Goal: Transaction & Acquisition: Book appointment/travel/reservation

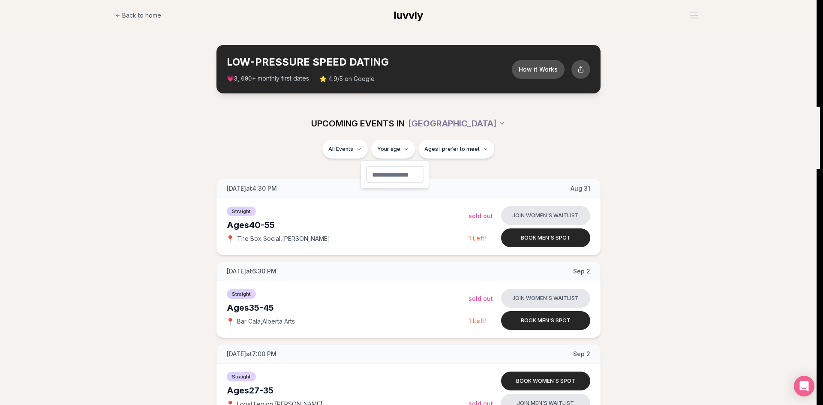
type input "**"
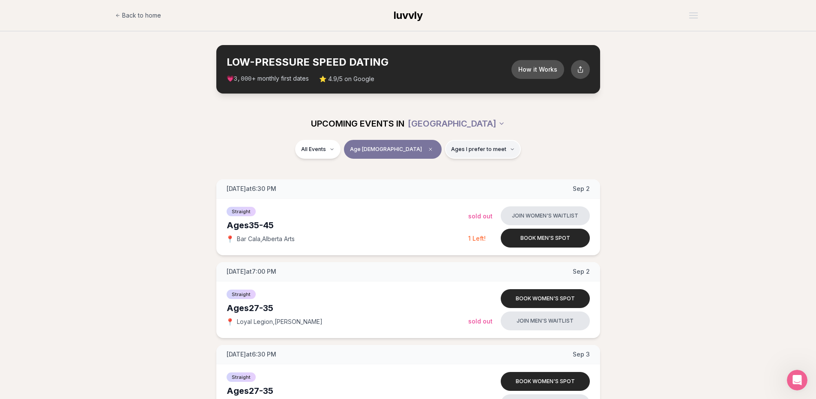
click at [487, 153] on button "Ages I prefer to meet" at bounding box center [483, 149] width 76 height 19
click at [432, 183] on span "Around my age" at bounding box center [451, 182] width 43 height 9
click at [425, 183] on button "Around my age" at bounding box center [421, 182] width 7 height 7
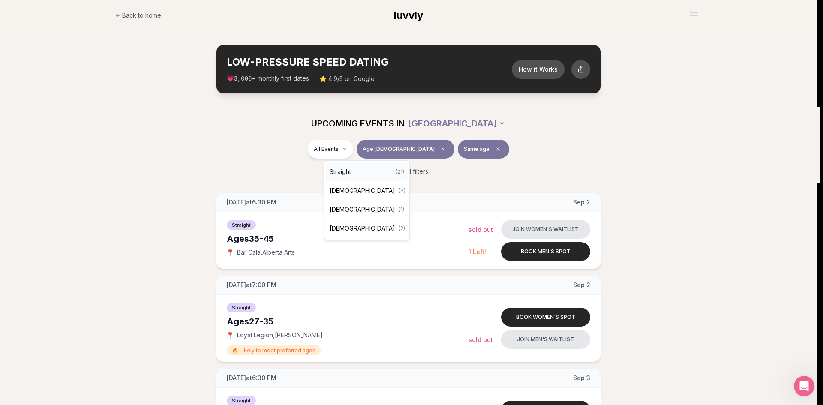
click at [354, 172] on div "Straight ( 21 )" at bounding box center [366, 171] width 81 height 19
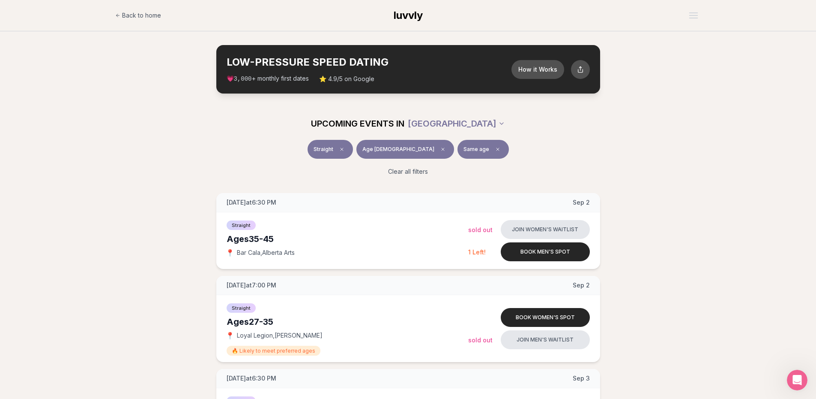
click at [137, 168] on div "Straight Age [DEMOGRAPHIC_DATA] Same age Clear all filters" at bounding box center [408, 161] width 816 height 43
click at [495, 150] on icon "Clear preference" at bounding box center [497, 149] width 5 height 5
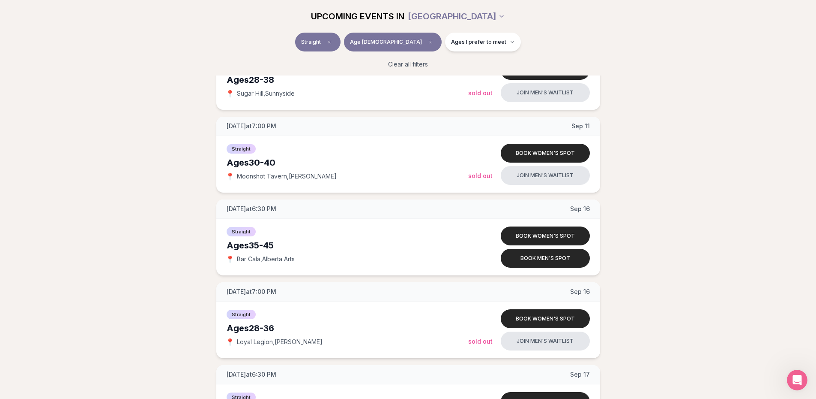
scroll to position [943, 0]
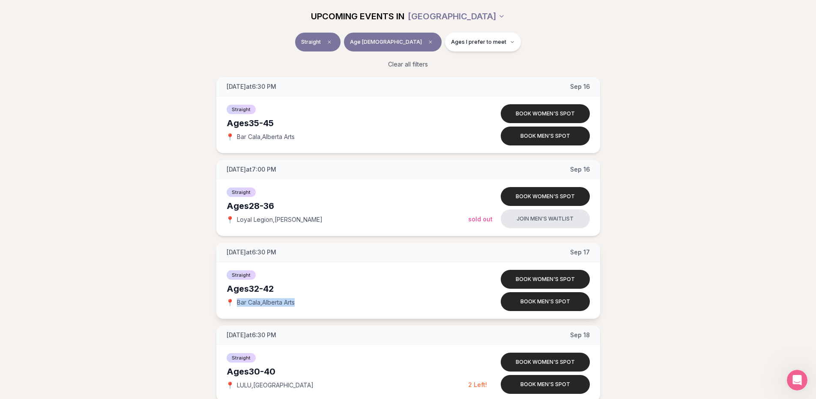
drag, startPoint x: 302, startPoint y: 303, endPoint x: 237, endPoint y: 300, distance: 64.4
click at [237, 300] on div "📍 Bar Cala , [GEOGRAPHIC_DATA] Arts" at bounding box center [348, 302] width 242 height 9
click at [166, 201] on div "[DATE] at 6:30 PM [DATE] Ages [DEMOGRAPHIC_DATA] Straight 📍 Bar Cala , [GEOGRAP…" at bounding box center [408, 115] width 789 height 1730
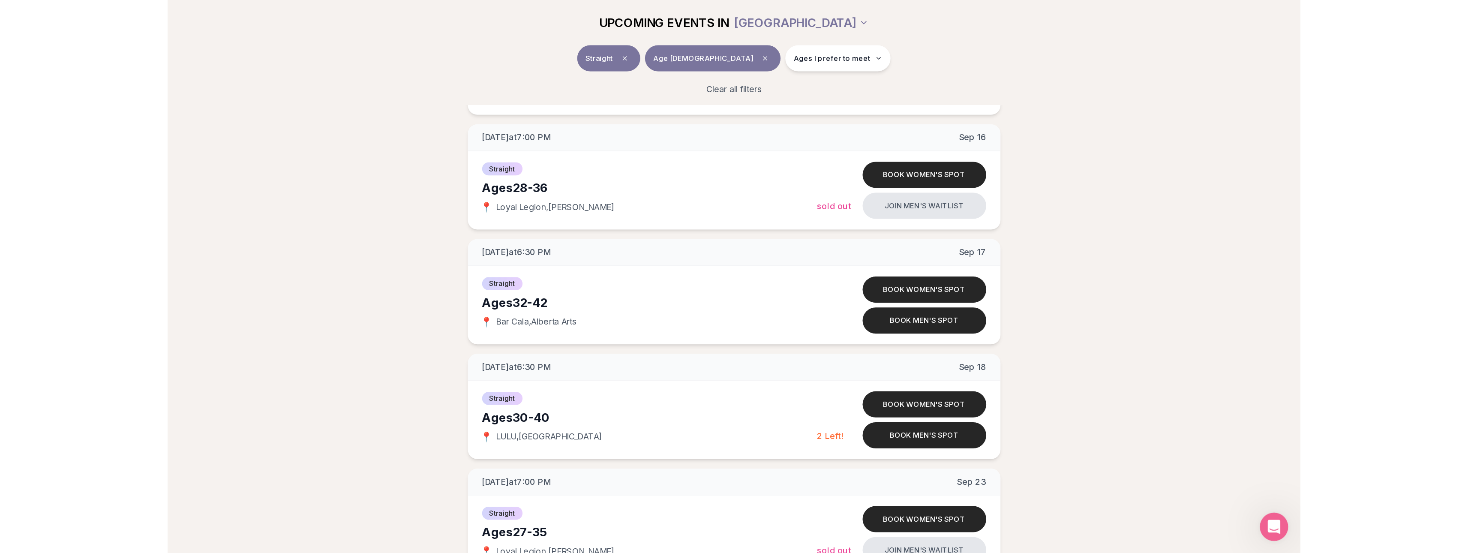
scroll to position [1028, 0]
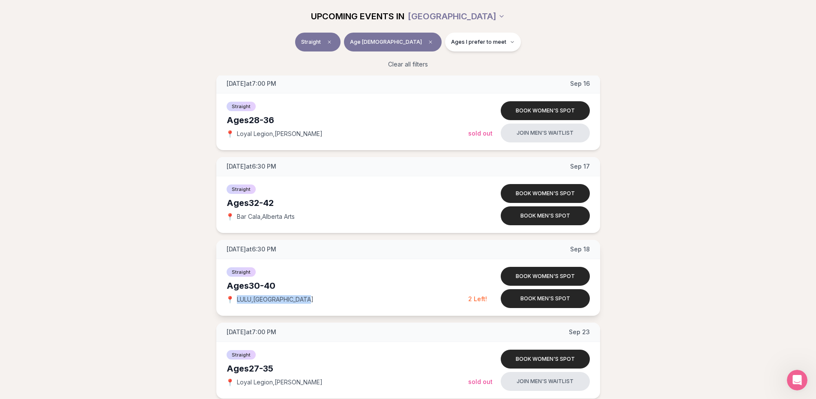
drag, startPoint x: 309, startPoint y: 298, endPoint x: 238, endPoint y: 294, distance: 71.2
click at [238, 294] on div "Straight Ages [DEMOGRAPHIC_DATA] 📍 LULU , [GEOGRAPHIC_DATA]" at bounding box center [348, 287] width 242 height 43
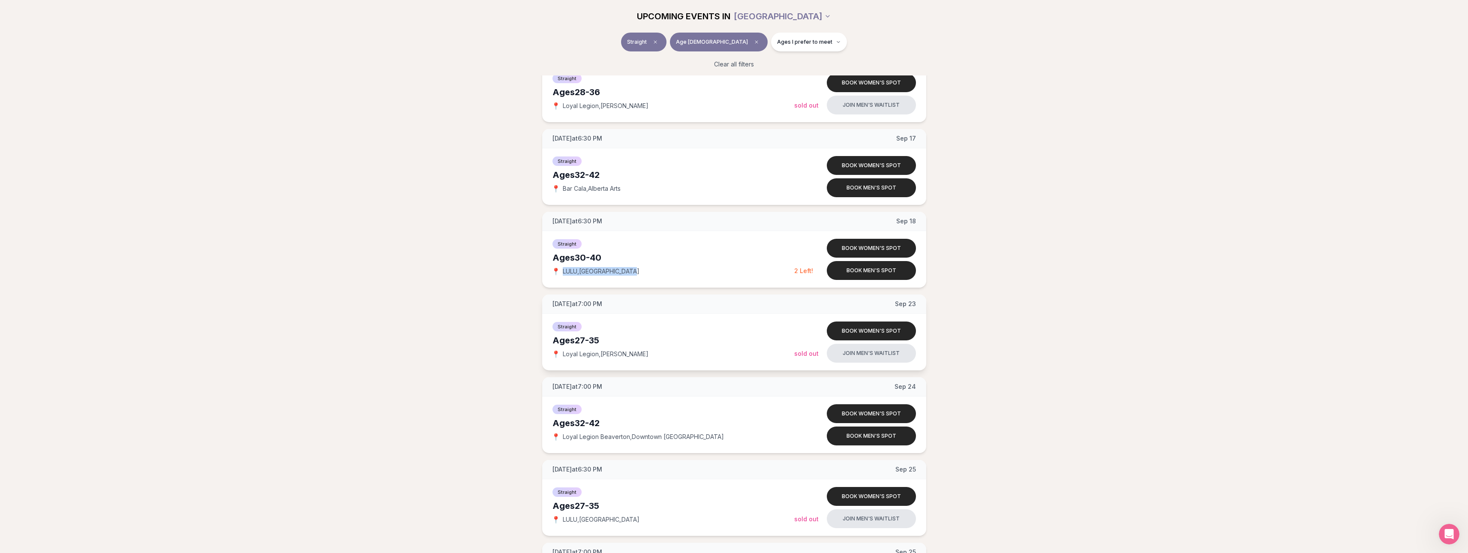
scroll to position [1071, 0]
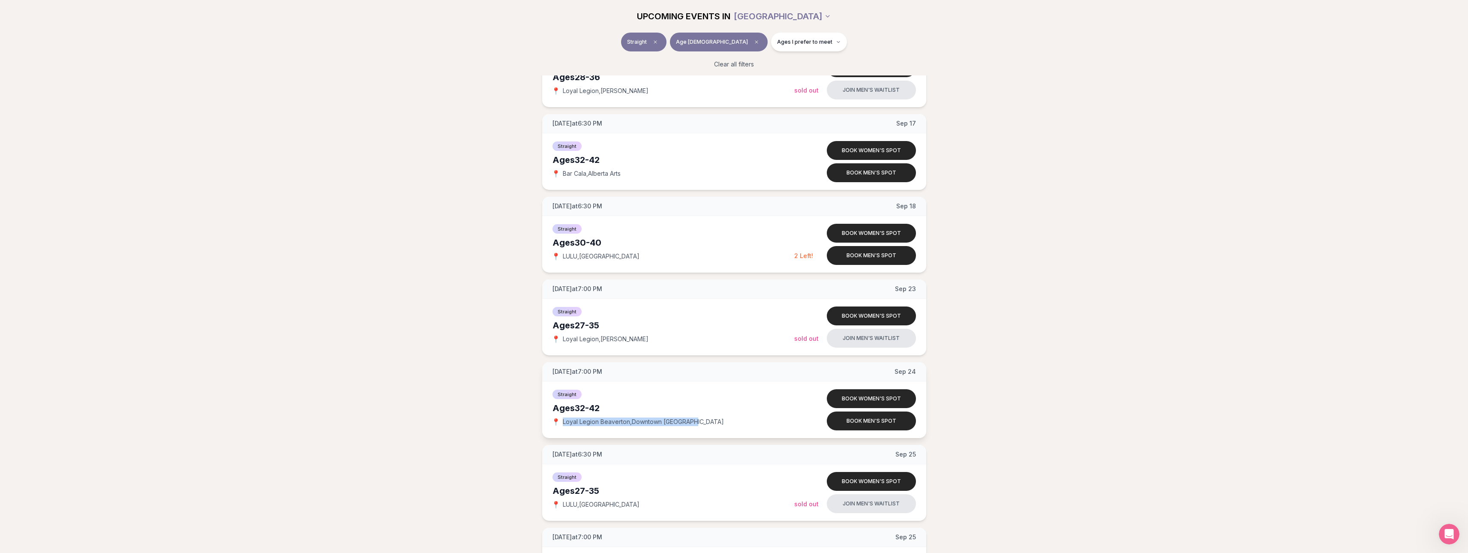
drag, startPoint x: 700, startPoint y: 422, endPoint x: 558, endPoint y: 423, distance: 142.3
click at [558, 398] on div "📍 Loyal Legion [GEOGRAPHIC_DATA] , [GEOGRAPHIC_DATA]" at bounding box center [673, 421] width 242 height 9
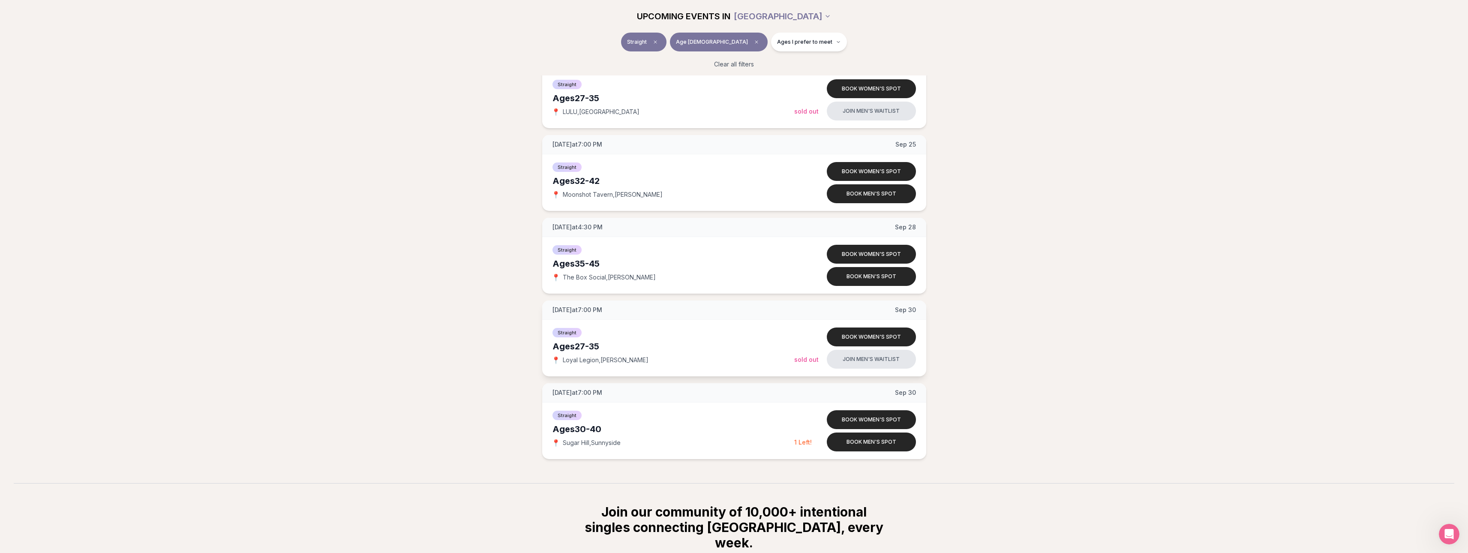
scroll to position [1543, 0]
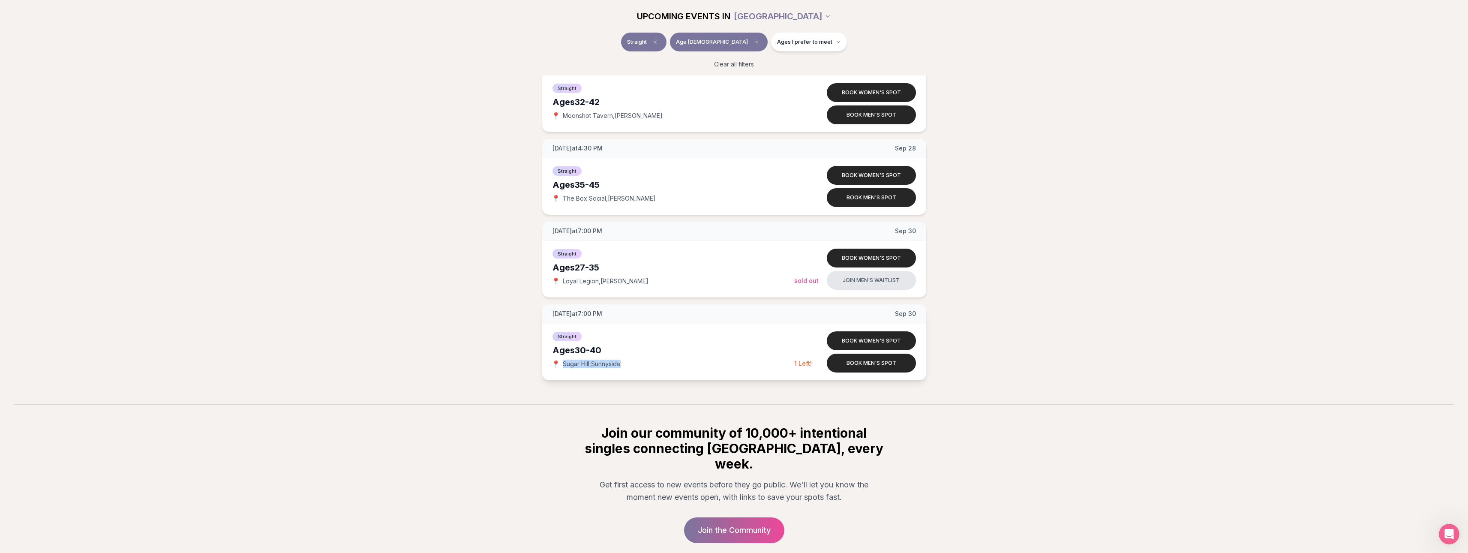
drag, startPoint x: 626, startPoint y: 364, endPoint x: 563, endPoint y: 367, distance: 62.6
click at [563, 367] on div "📍 [GEOGRAPHIC_DATA] , [GEOGRAPHIC_DATA]" at bounding box center [673, 364] width 242 height 9
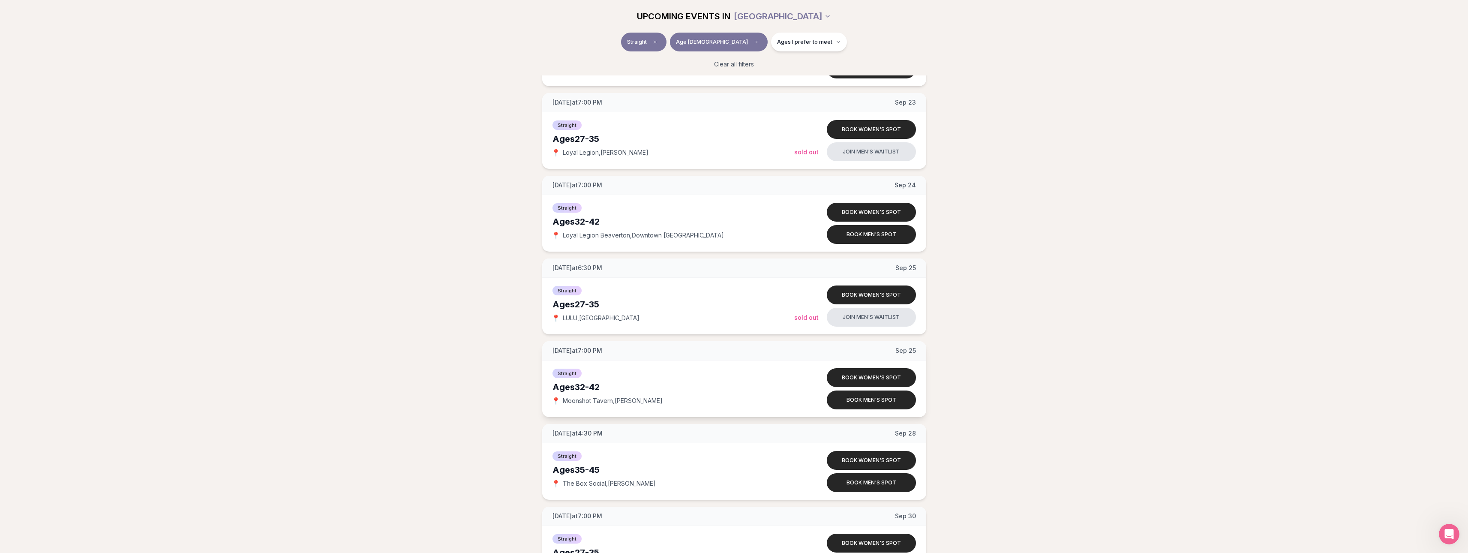
scroll to position [1243, 0]
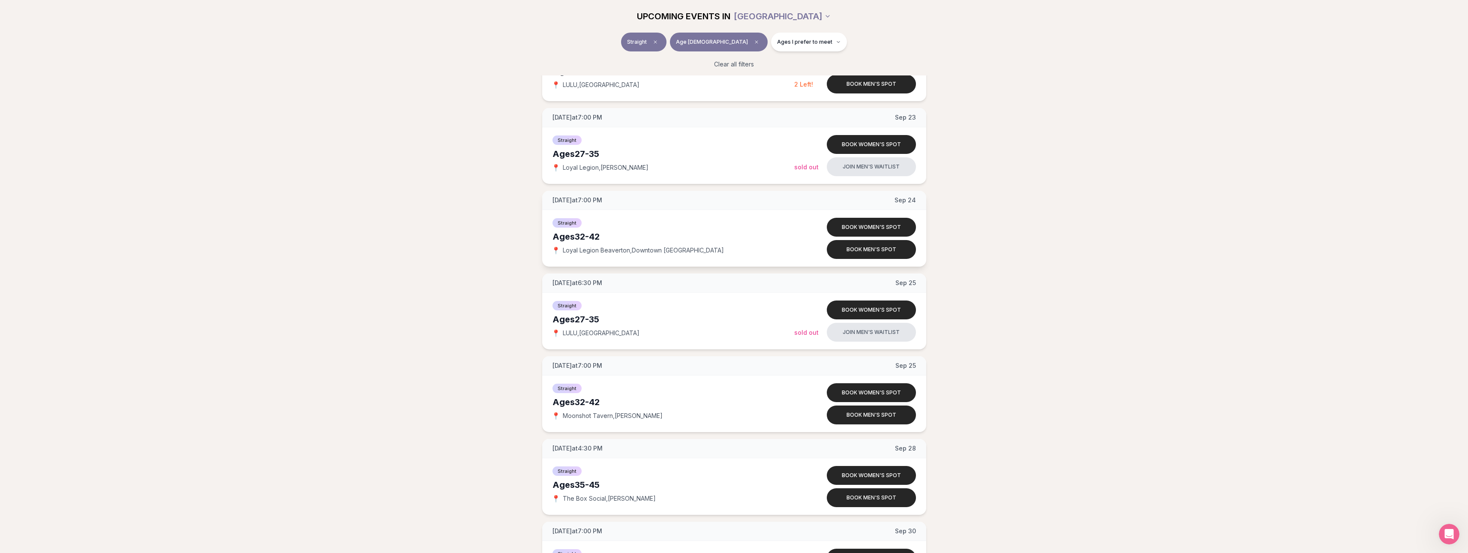
click at [629, 201] on div "[DATE] at 7:00 PM [DATE]" at bounding box center [734, 200] width 384 height 19
click at [816, 252] on button "Book men's spot" at bounding box center [871, 249] width 89 height 19
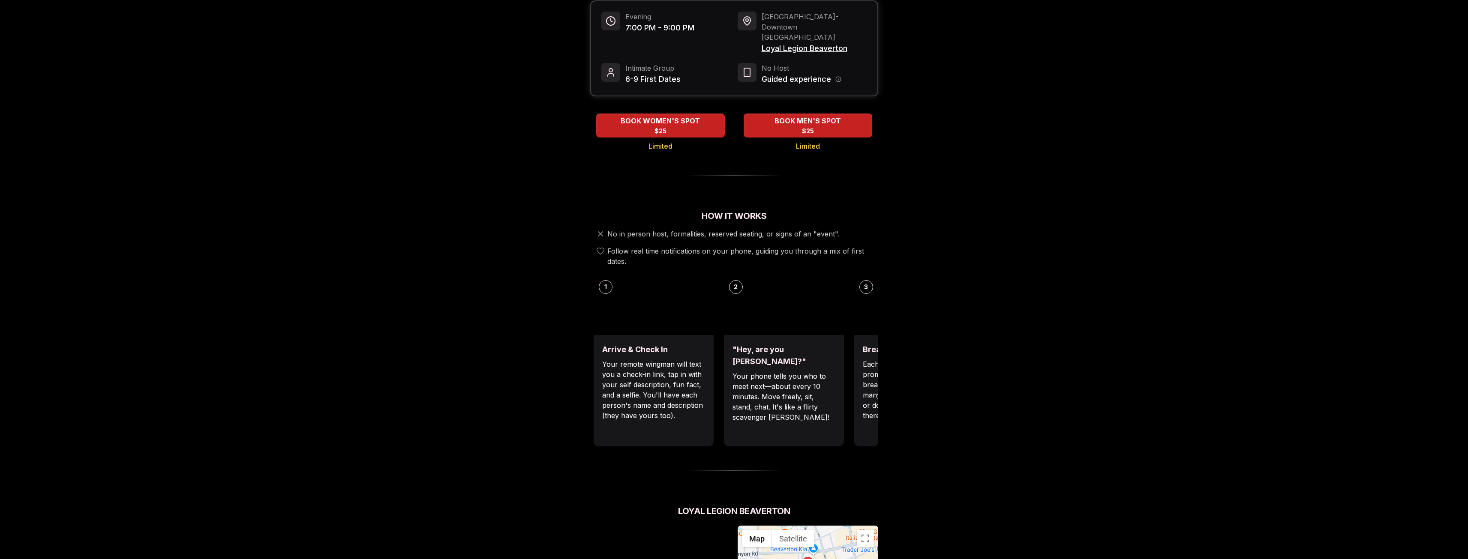
scroll to position [129, 0]
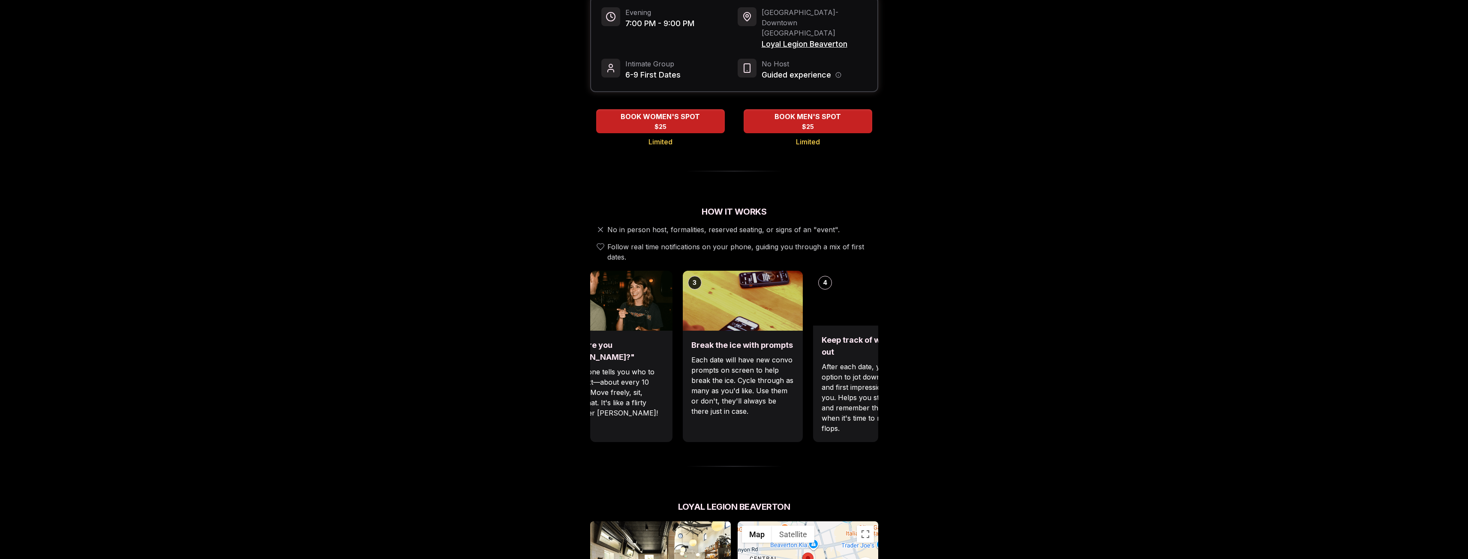
click at [639, 385] on div ""Hey, are you [PERSON_NAME]?" Your phone tells you who to meet next—about every…" at bounding box center [612, 386] width 120 height 111
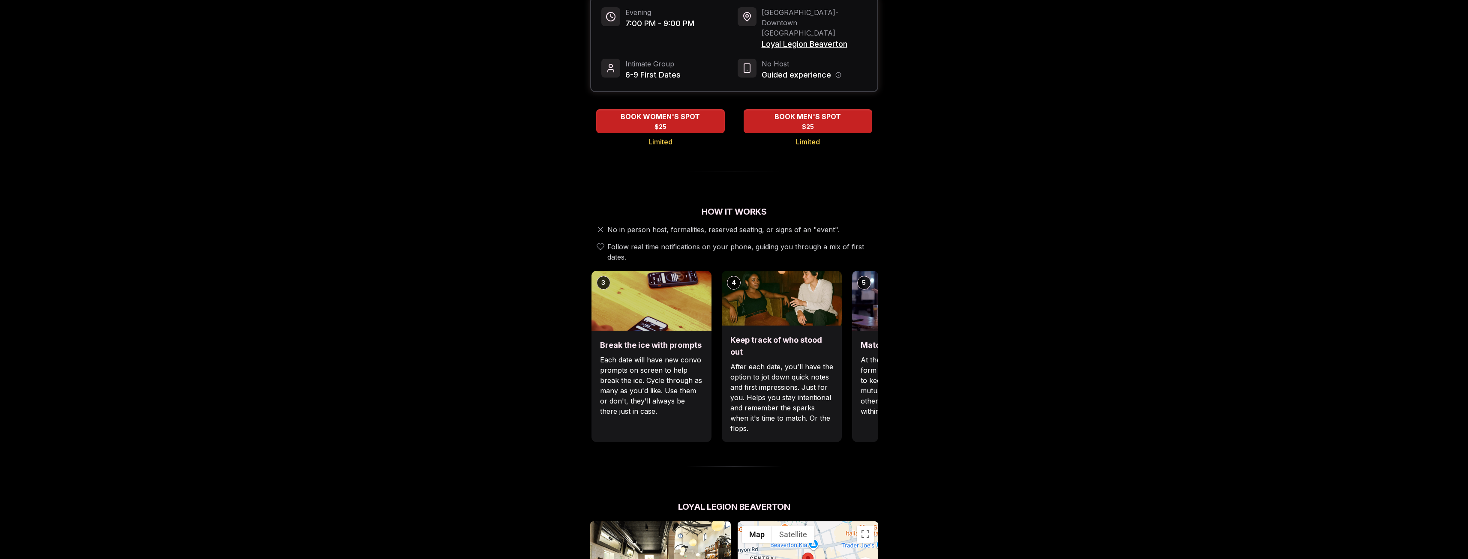
click at [689, 384] on p "Each date will have new convo prompts on screen to help break the ice. Cycle th…" at bounding box center [651, 386] width 103 height 62
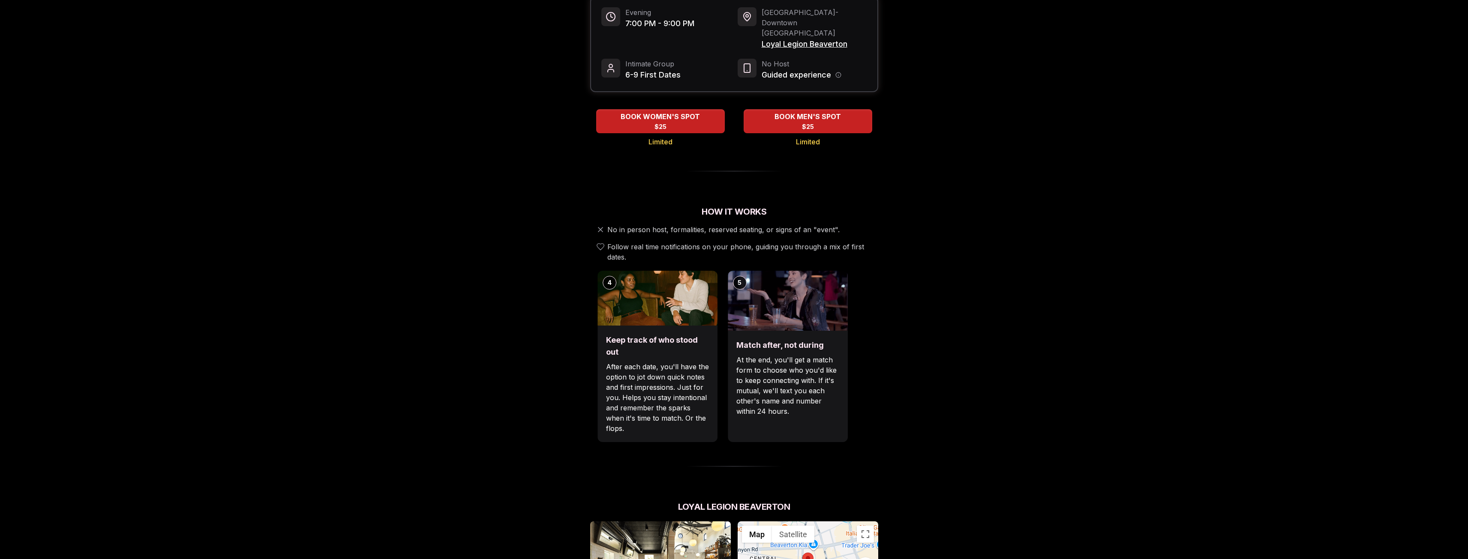
click at [659, 386] on p "After each date, you'll have the option to jot down quick notes and first impre…" at bounding box center [657, 398] width 103 height 72
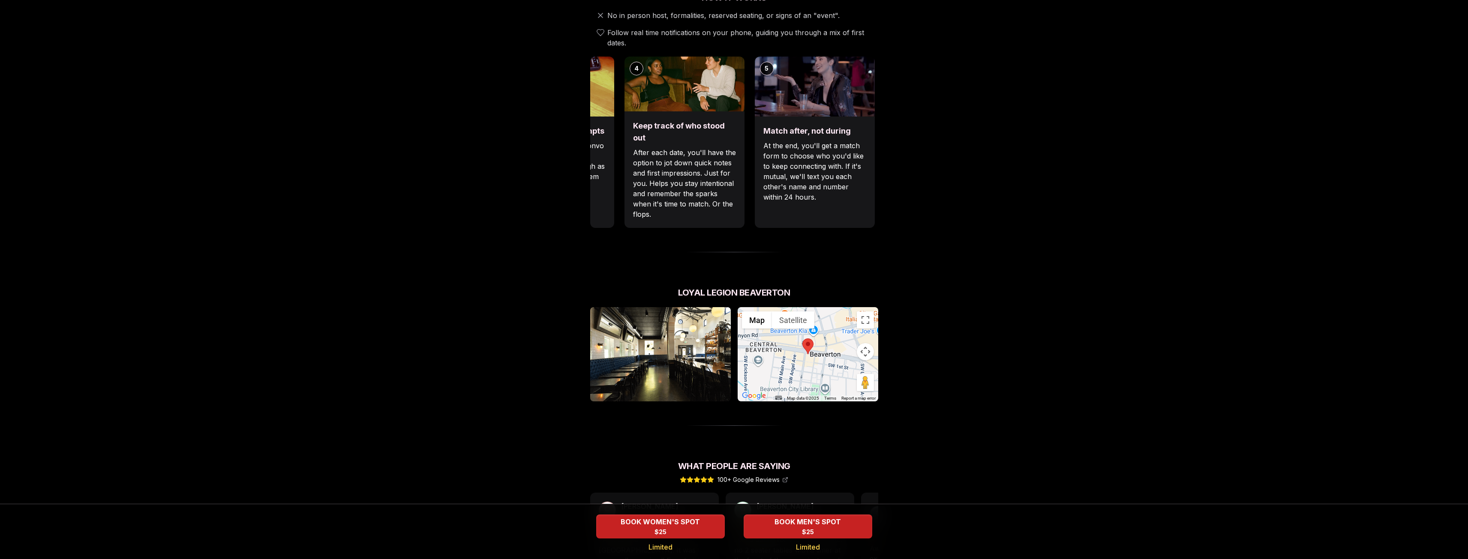
scroll to position [514, 0]
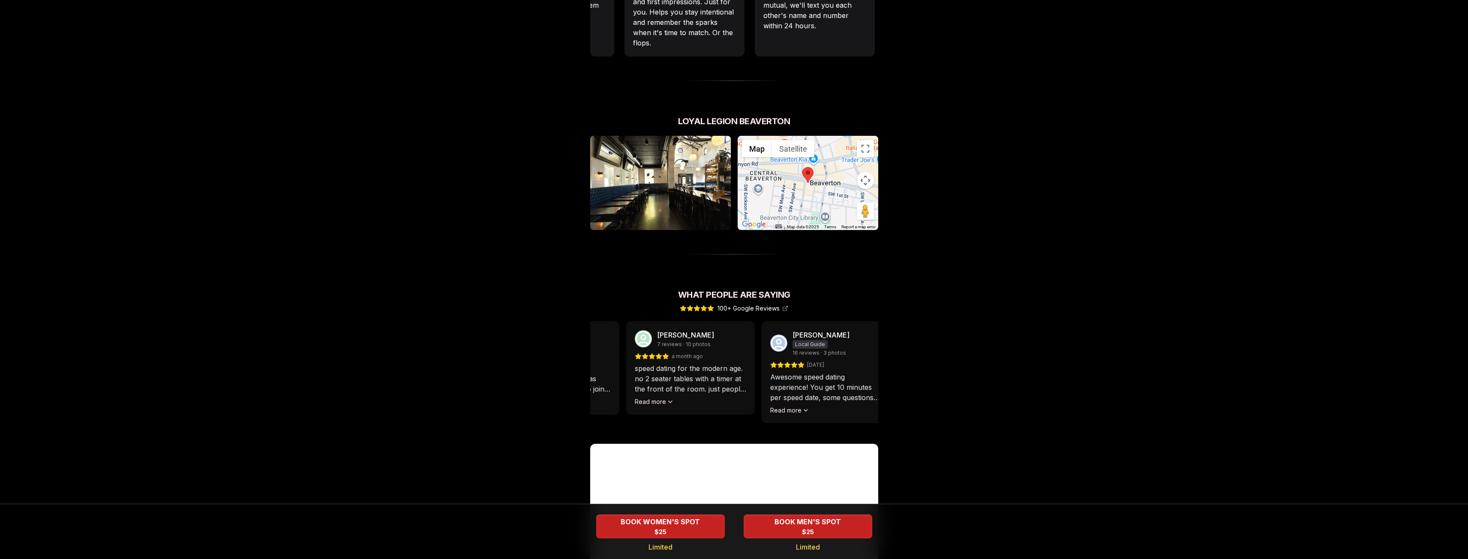
click at [692, 366] on p "speed dating for the modern age. no 2 seater tables with a timer at the front o…" at bounding box center [690, 378] width 111 height 31
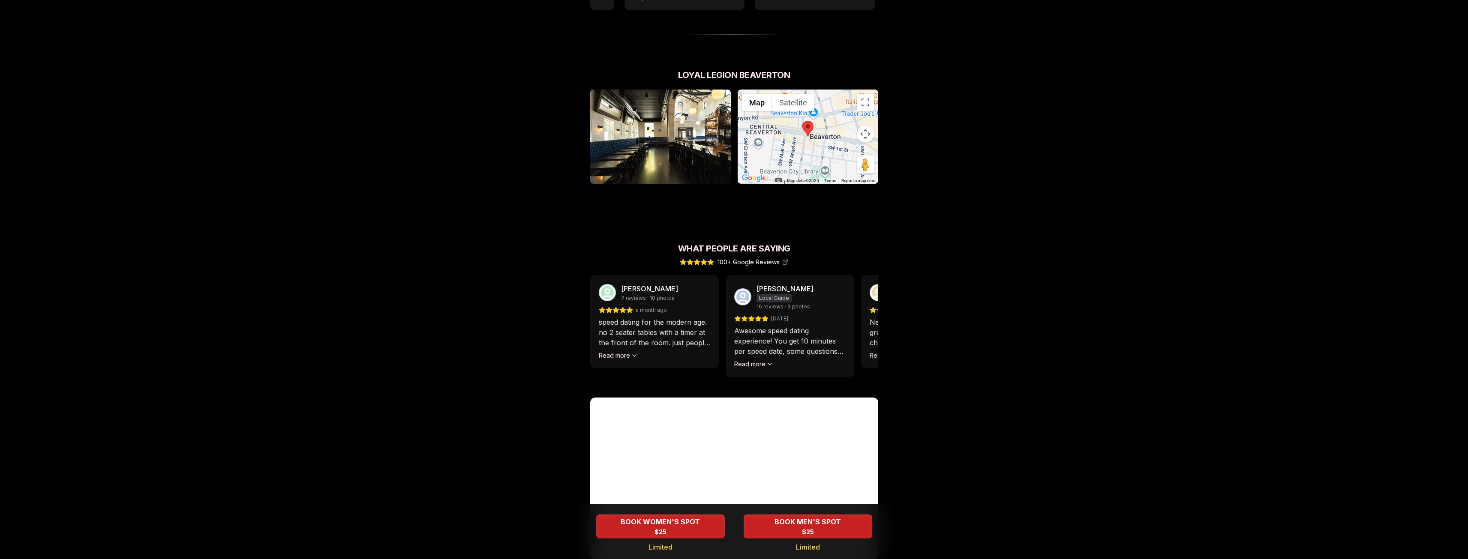
scroll to position [614, 0]
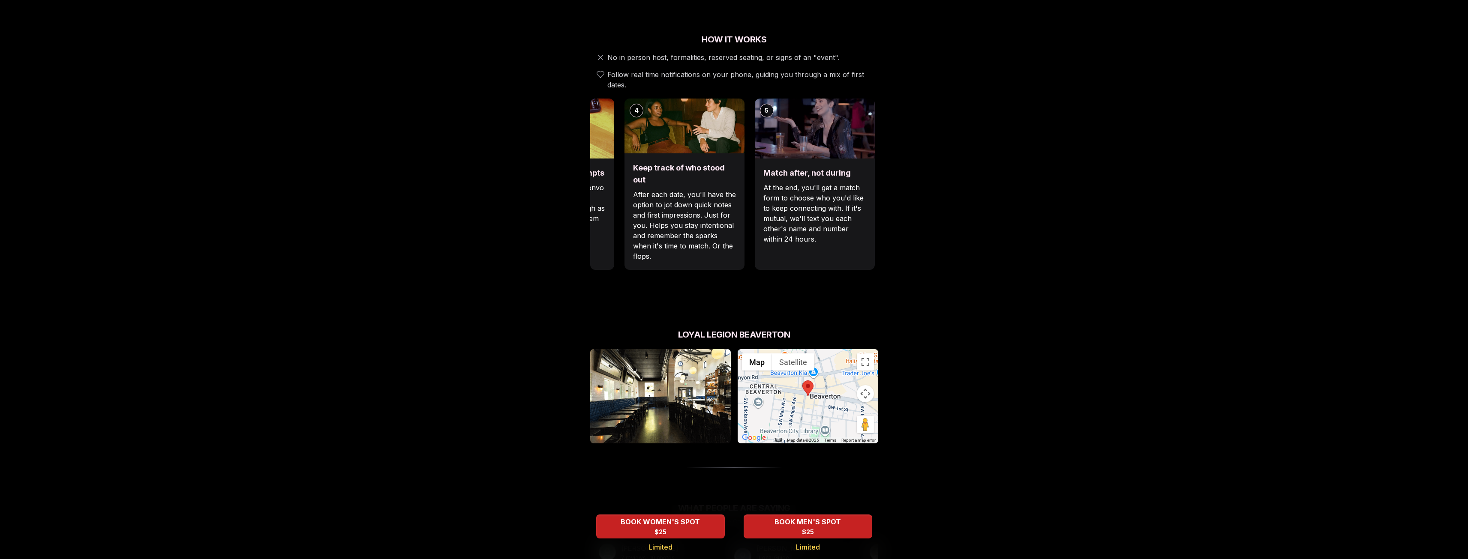
scroll to position [228, 0]
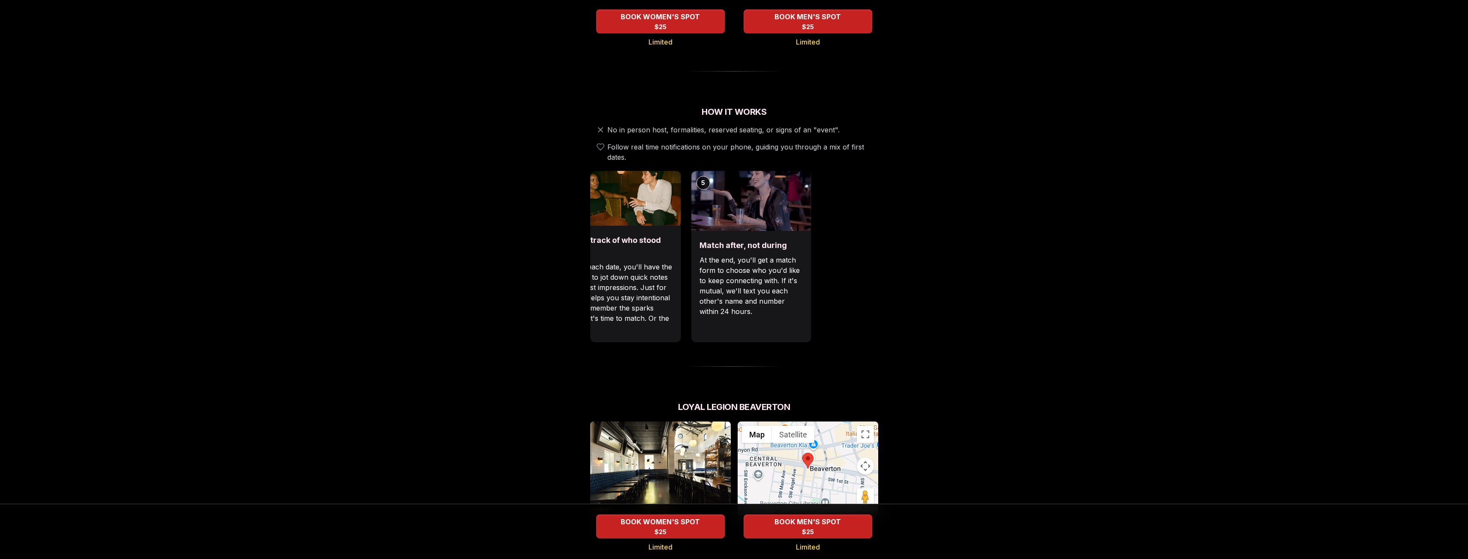
click at [454, 232] on div "1 Arrive & Check In Your remote wingman will text you a check-in link, tap in w…" at bounding box center [310, 256] width 288 height 171
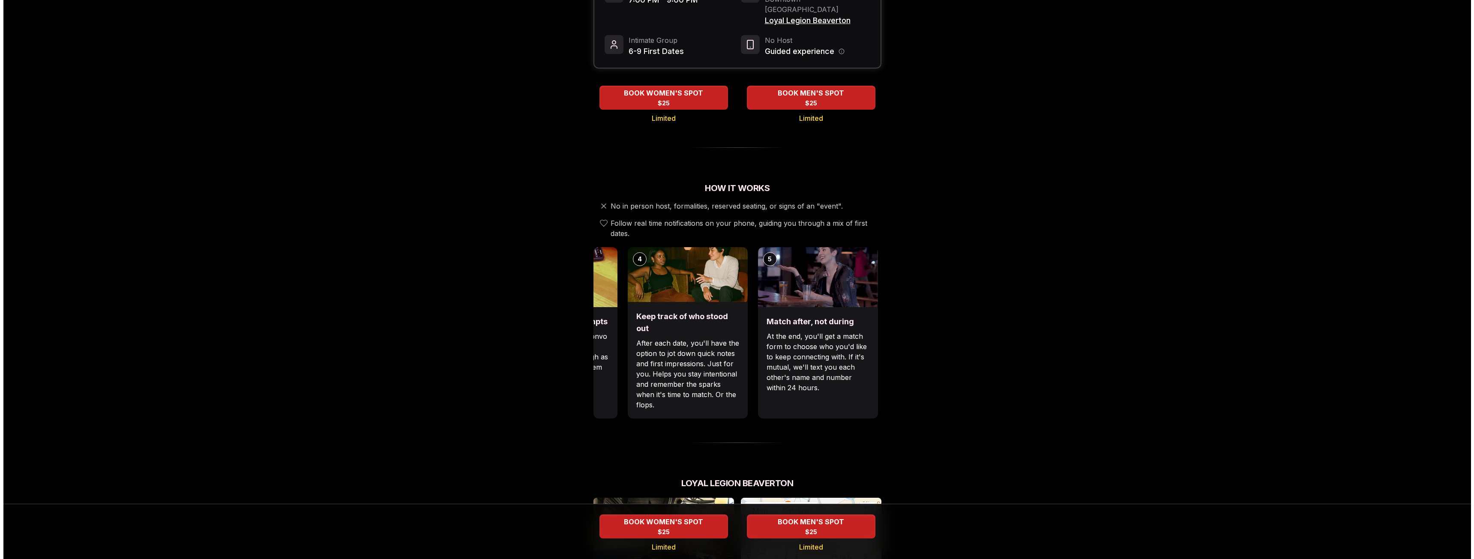
scroll to position [0, 0]
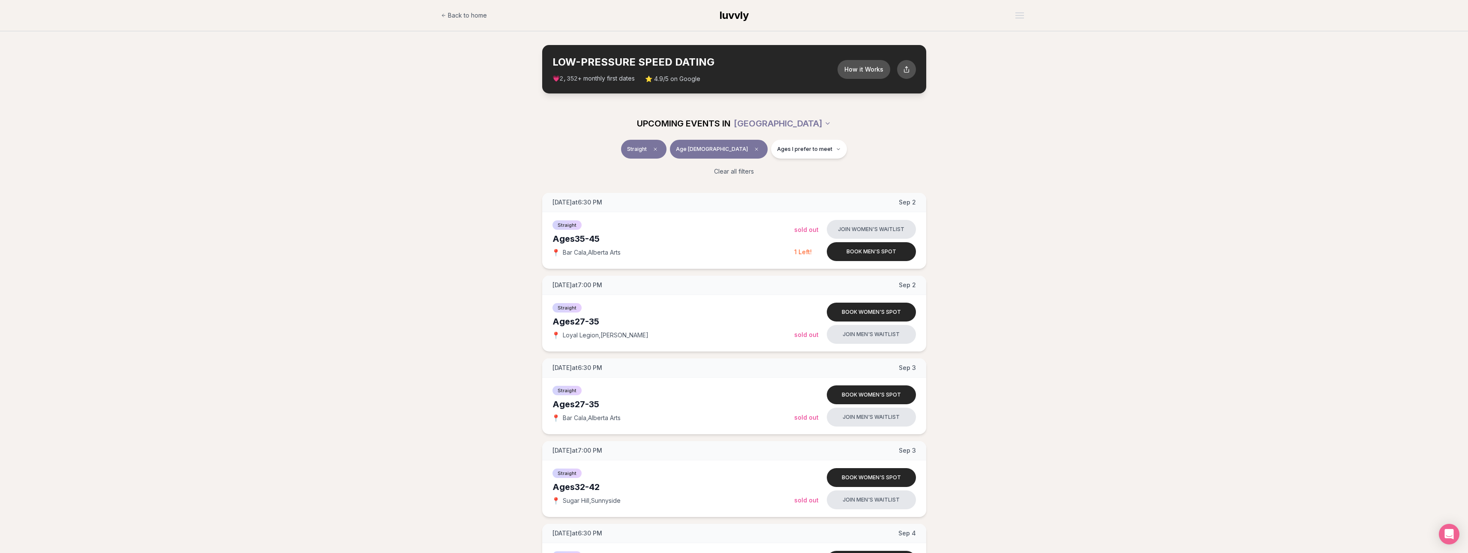
click at [457, 14] on span "Back to home" at bounding box center [467, 15] width 39 height 9
